Goal: Check status: Check status

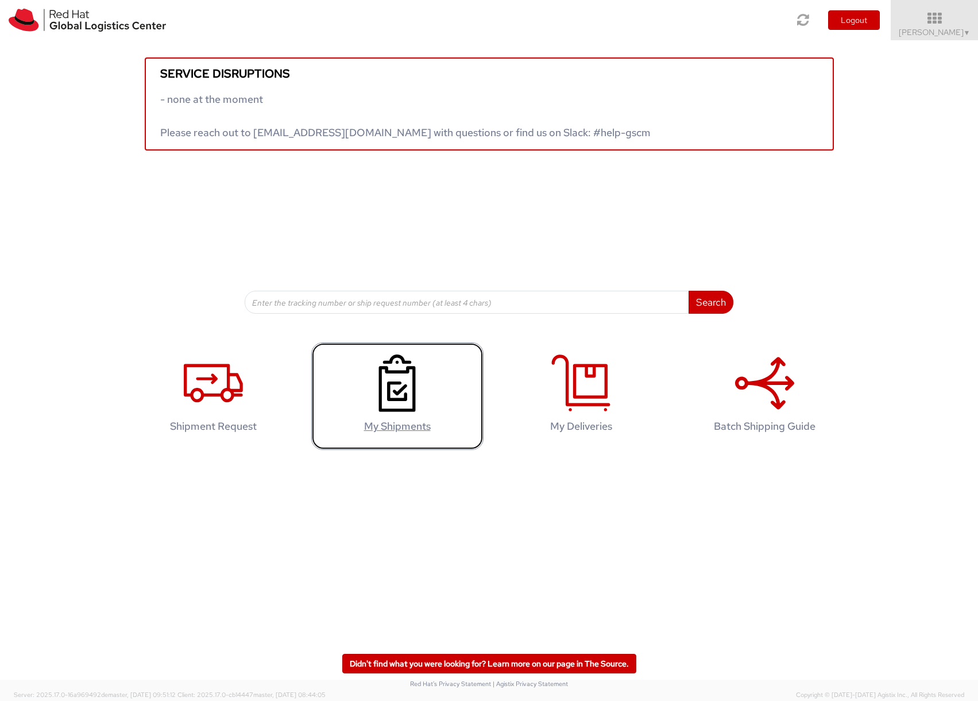
click at [396, 394] on use at bounding box center [397, 382] width 37 height 57
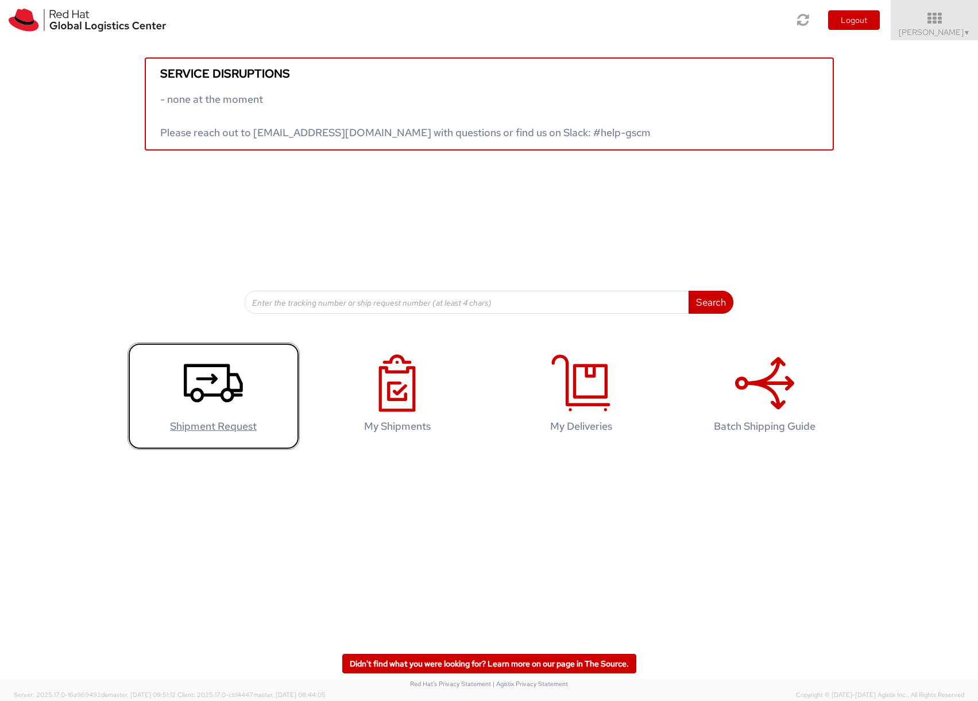
click at [231, 413] on agx-glyph at bounding box center [213, 409] width 59 height 10
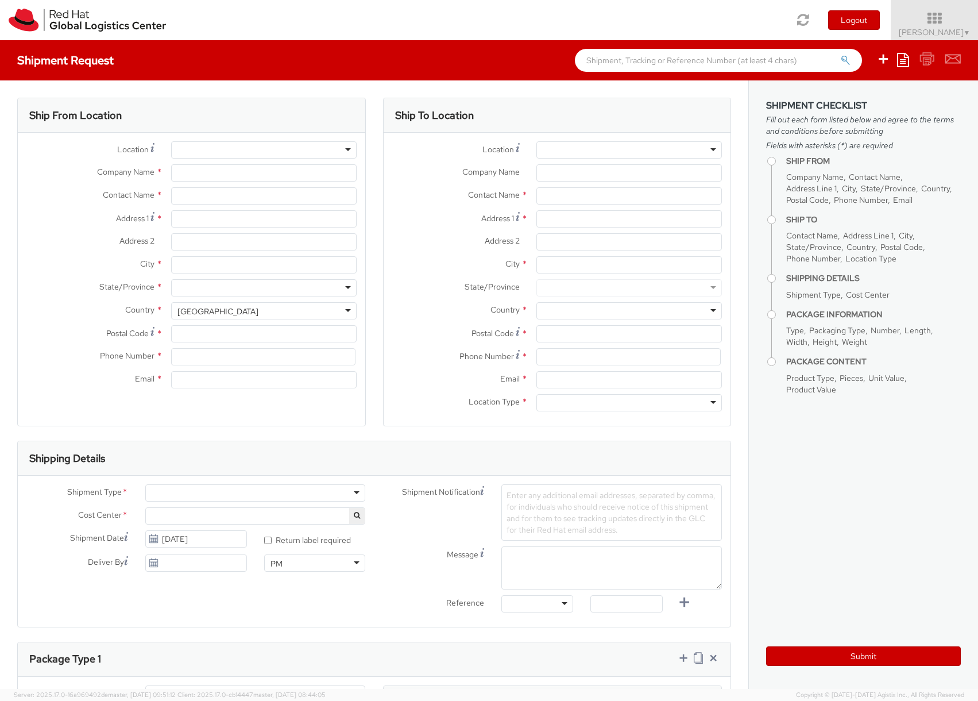
select select "700"
select select
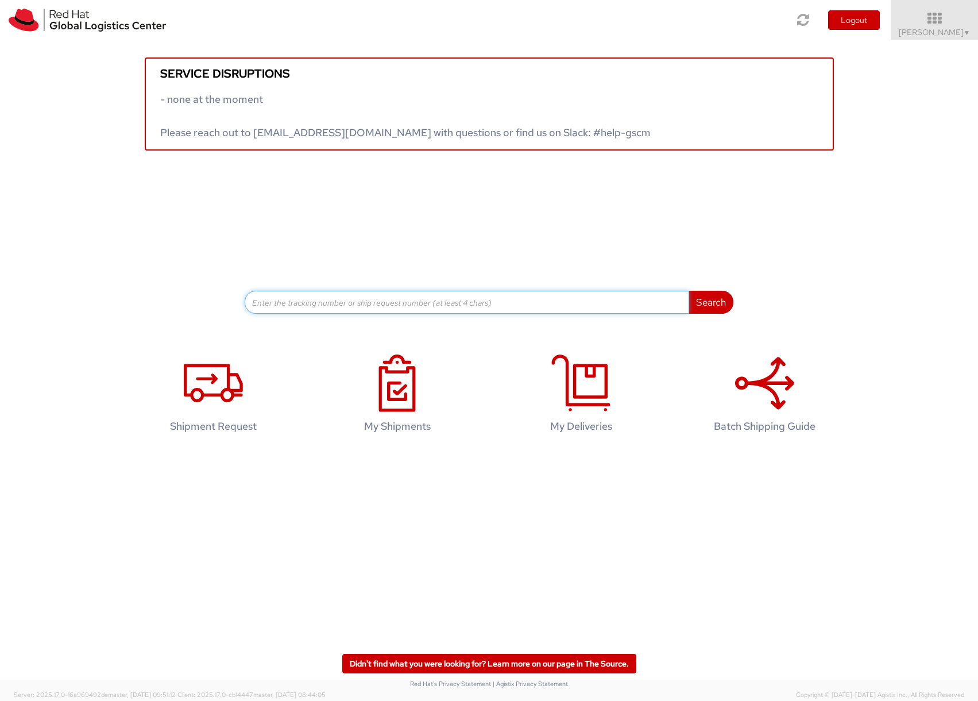
click at [265, 304] on input at bounding box center [467, 302] width 445 height 23
paste input "3485859381"
type input "3485859381"
click at [689, 291] on button "Search" at bounding box center [711, 302] width 45 height 23
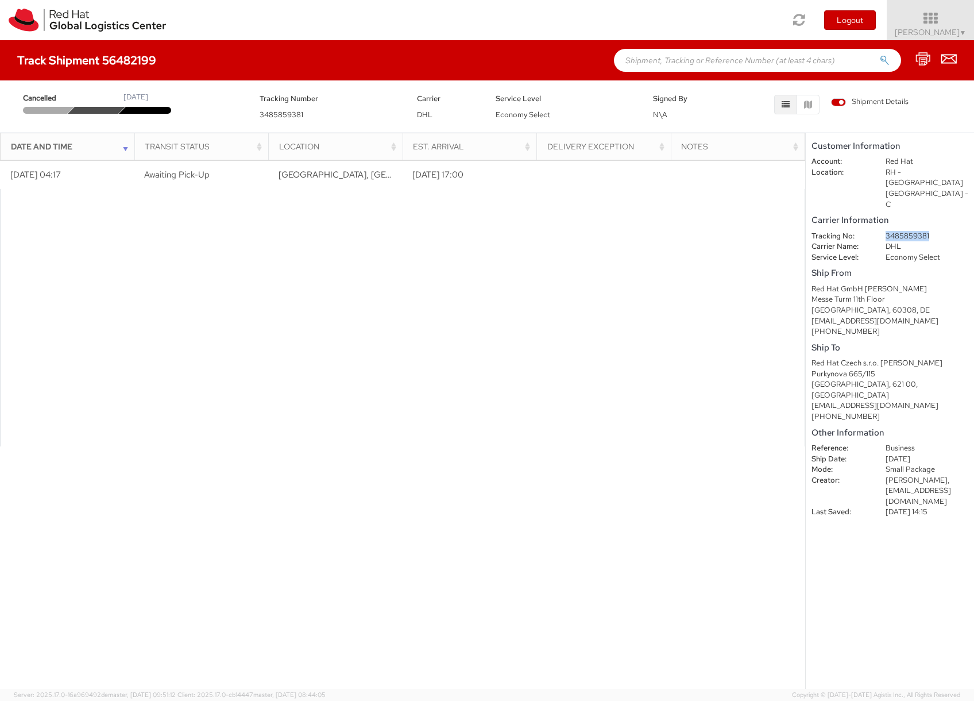
drag, startPoint x: 935, startPoint y: 217, endPoint x: 882, endPoint y: 217, distance: 53.4
click at [882, 231] on dd "3485859381" at bounding box center [929, 236] width 104 height 11
copy dd "3485859381"
